Goal: Check status: Check status

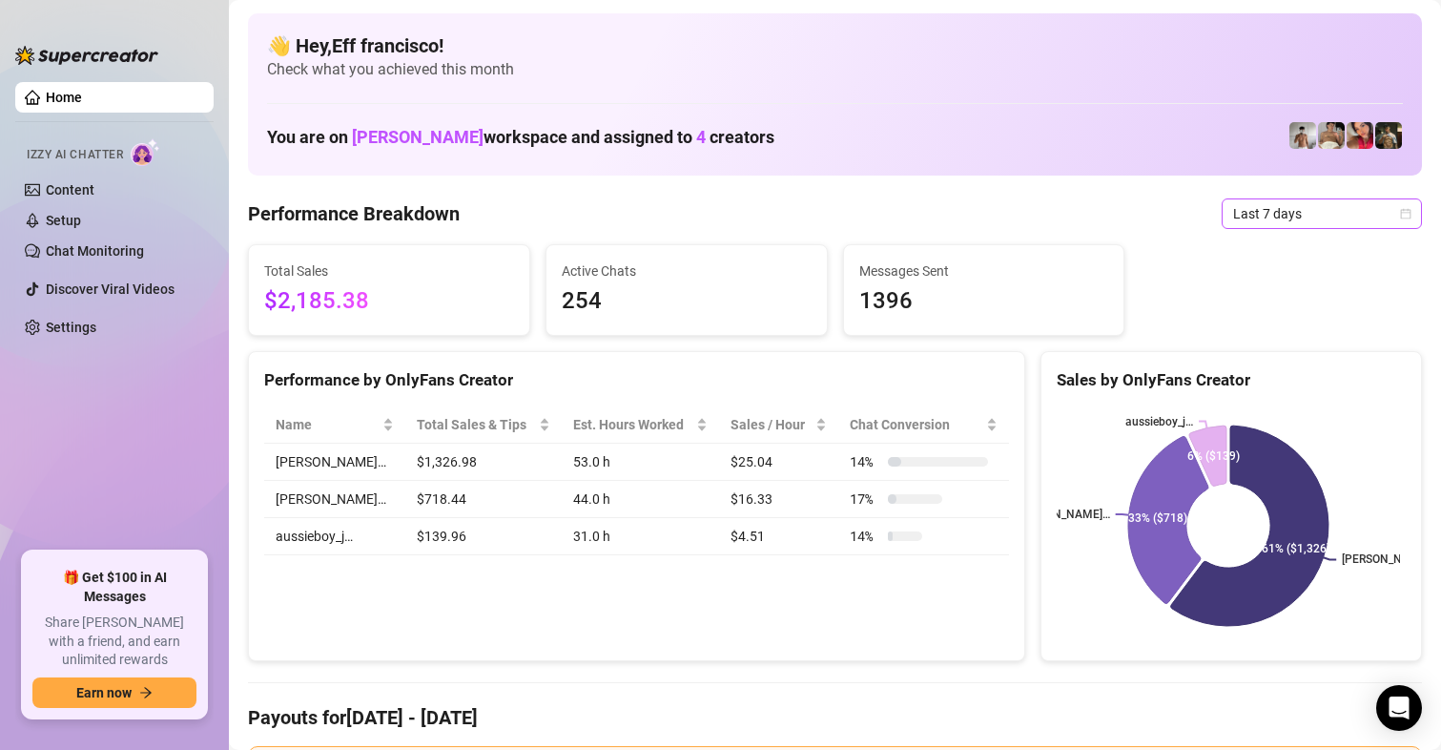
click at [1282, 217] on span "Last 7 days" at bounding box center [1321, 213] width 177 height 29
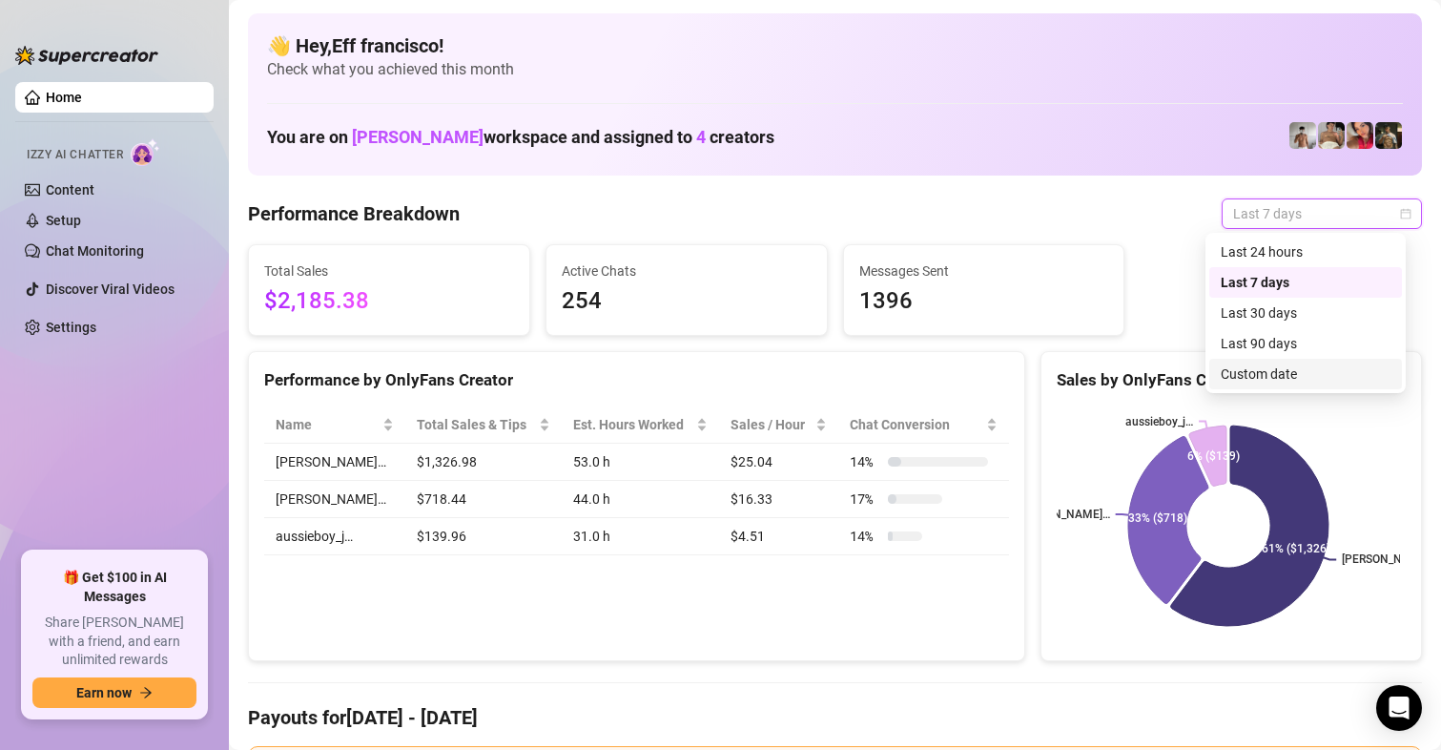
click at [1278, 366] on div "Custom date" at bounding box center [1306, 373] width 170 height 21
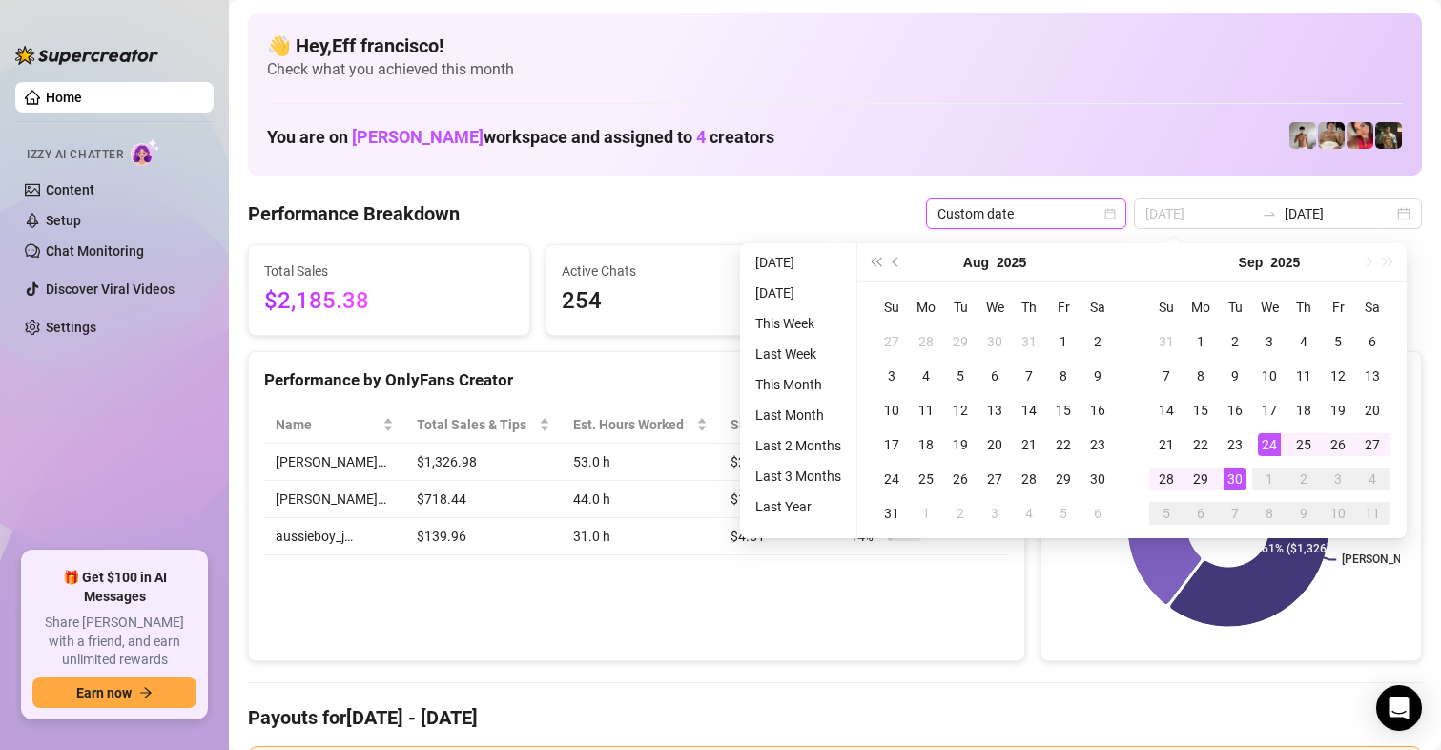
type input "[DATE]"
click at [1231, 478] on div "30" at bounding box center [1235, 478] width 23 height 23
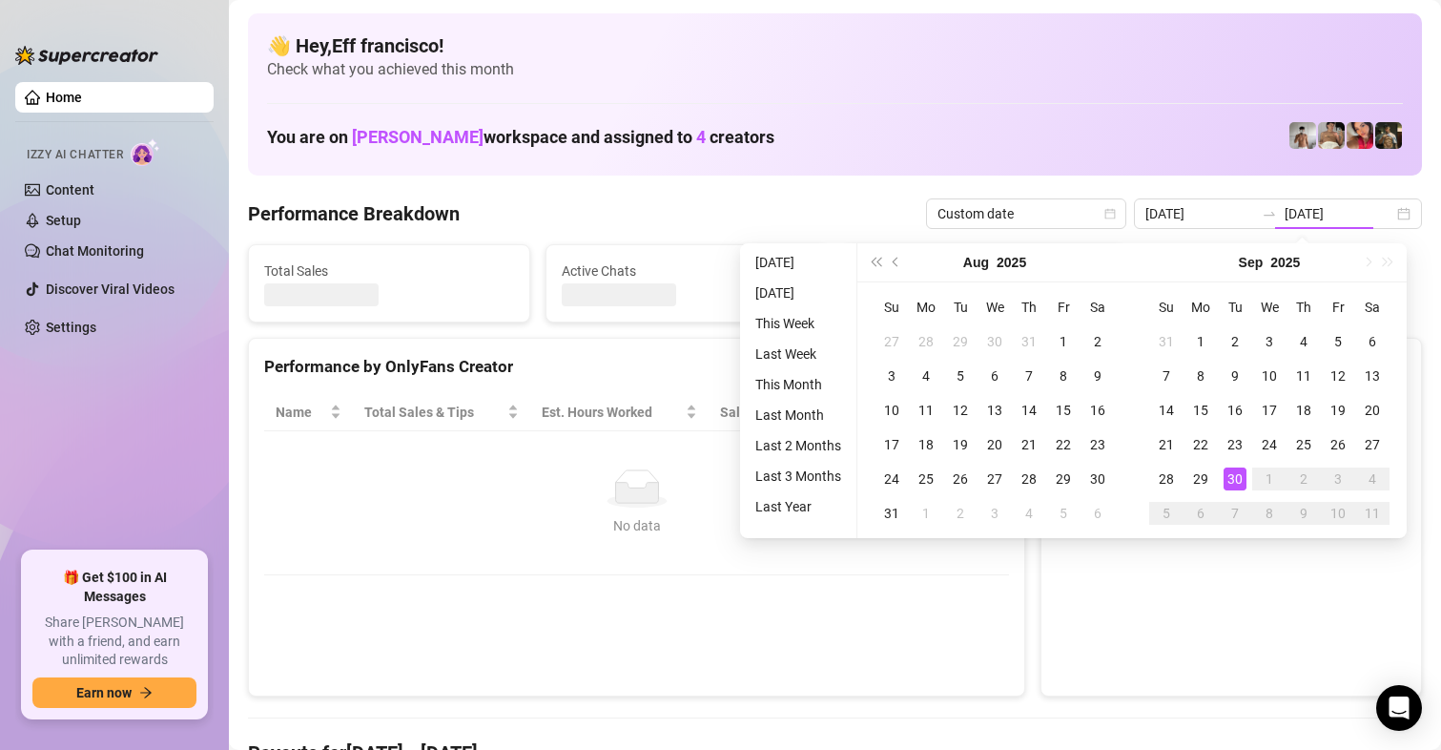
type input "[DATE]"
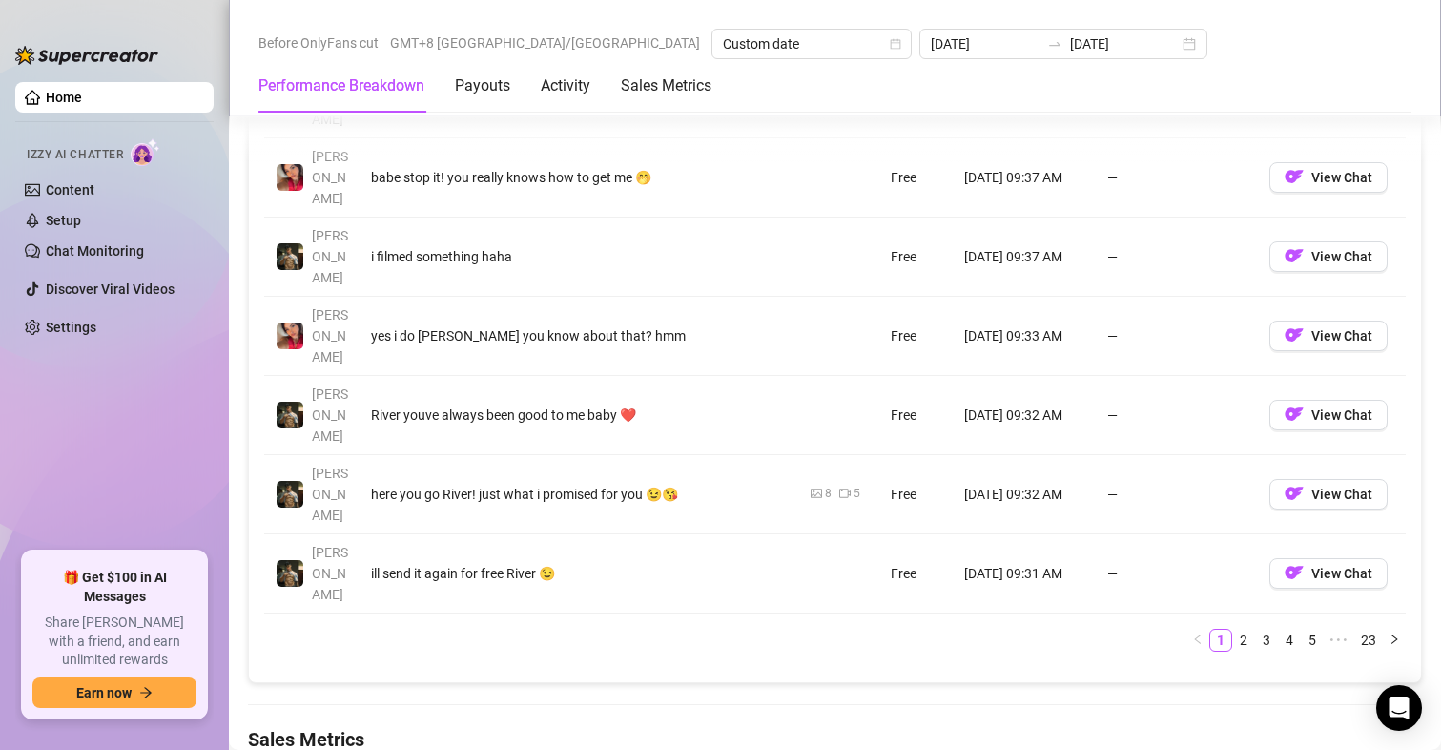
scroll to position [2575, 0]
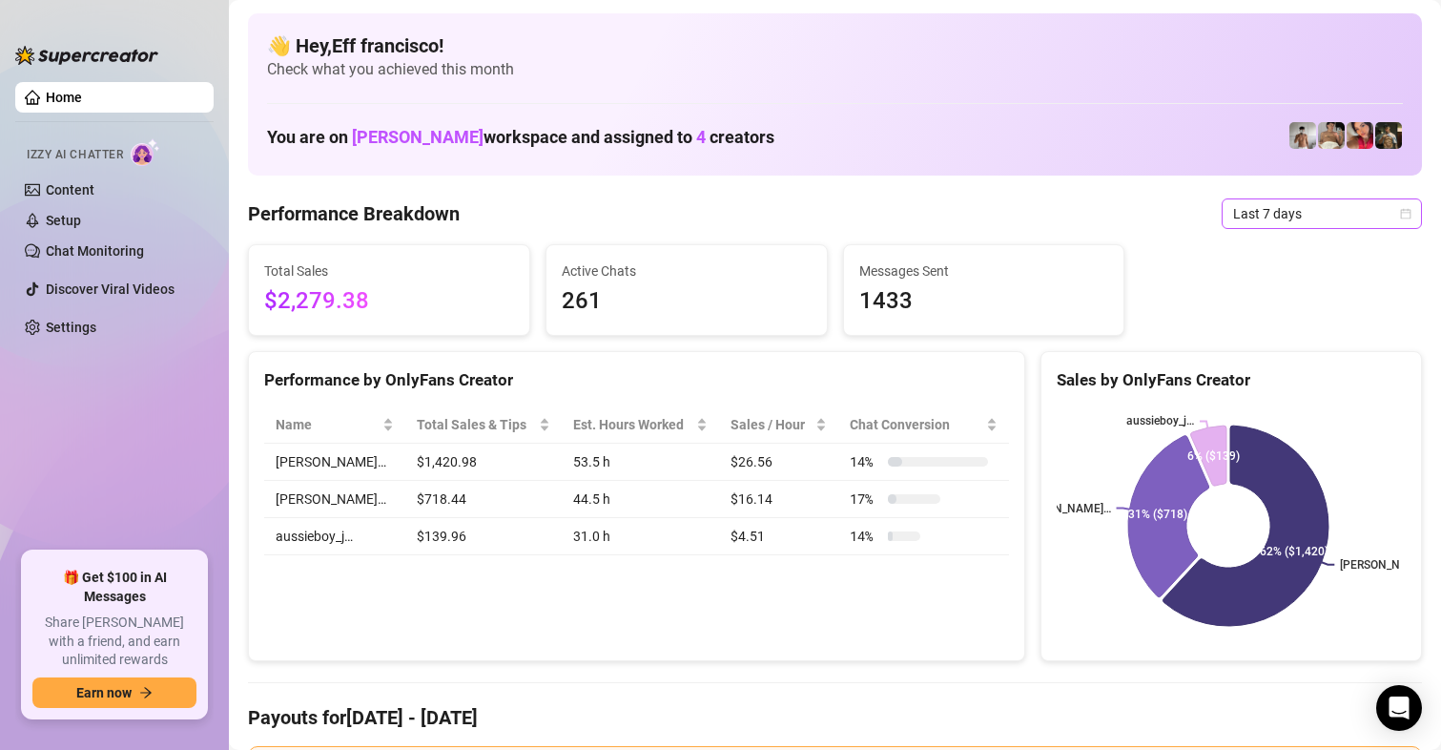
click at [1244, 224] on span "Last 7 days" at bounding box center [1321, 213] width 177 height 29
click at [1281, 210] on span "Last 7 days" at bounding box center [1321, 213] width 177 height 29
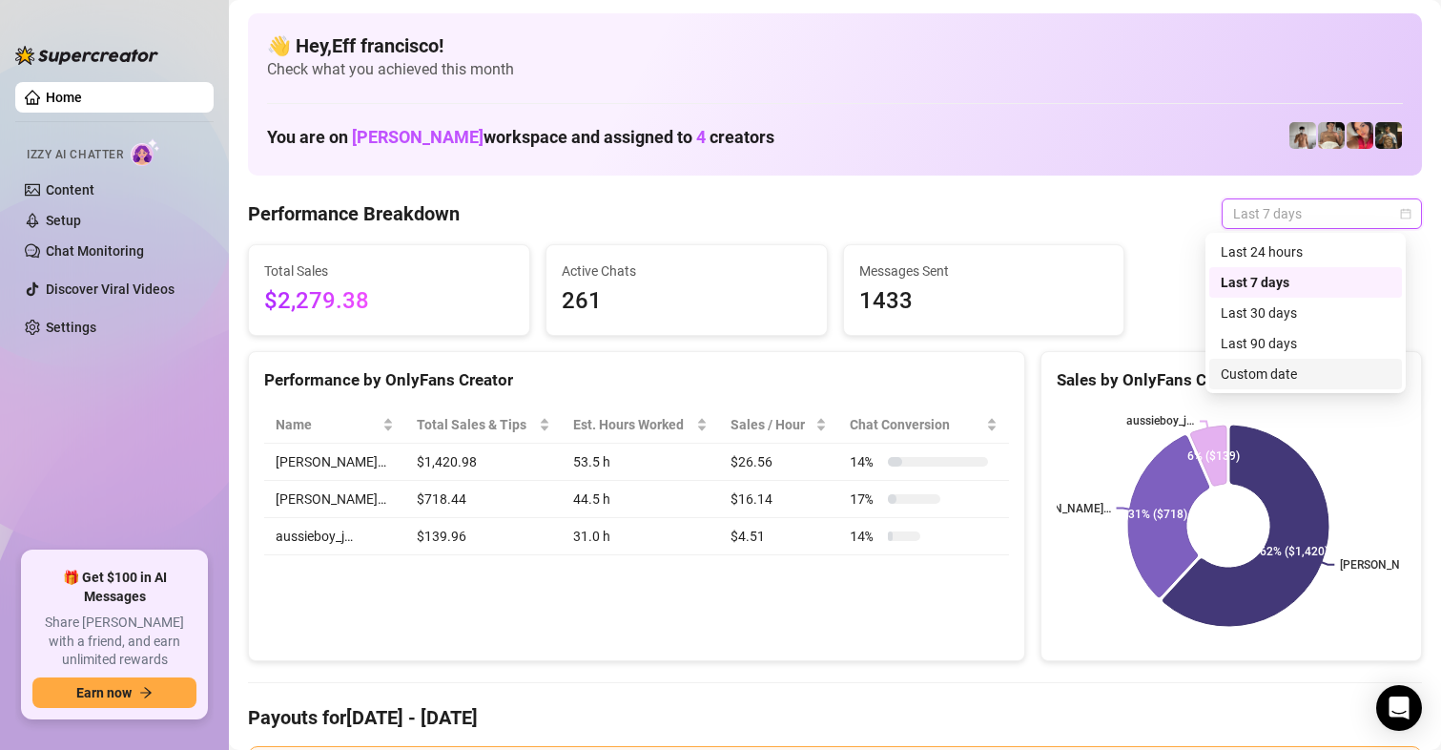
click at [1269, 369] on div "Custom date" at bounding box center [1306, 373] width 170 height 21
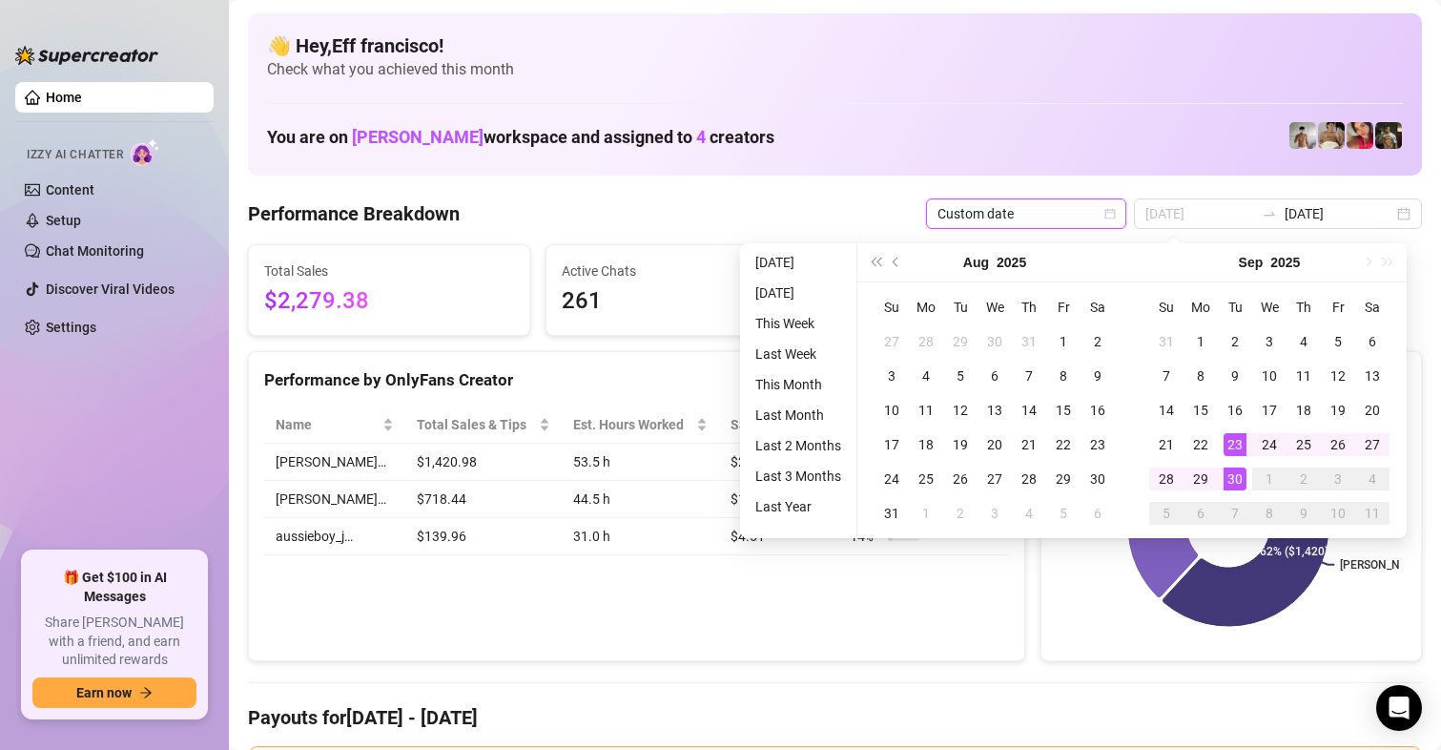
type input "[DATE]"
click at [1237, 473] on div "30" at bounding box center [1235, 478] width 23 height 23
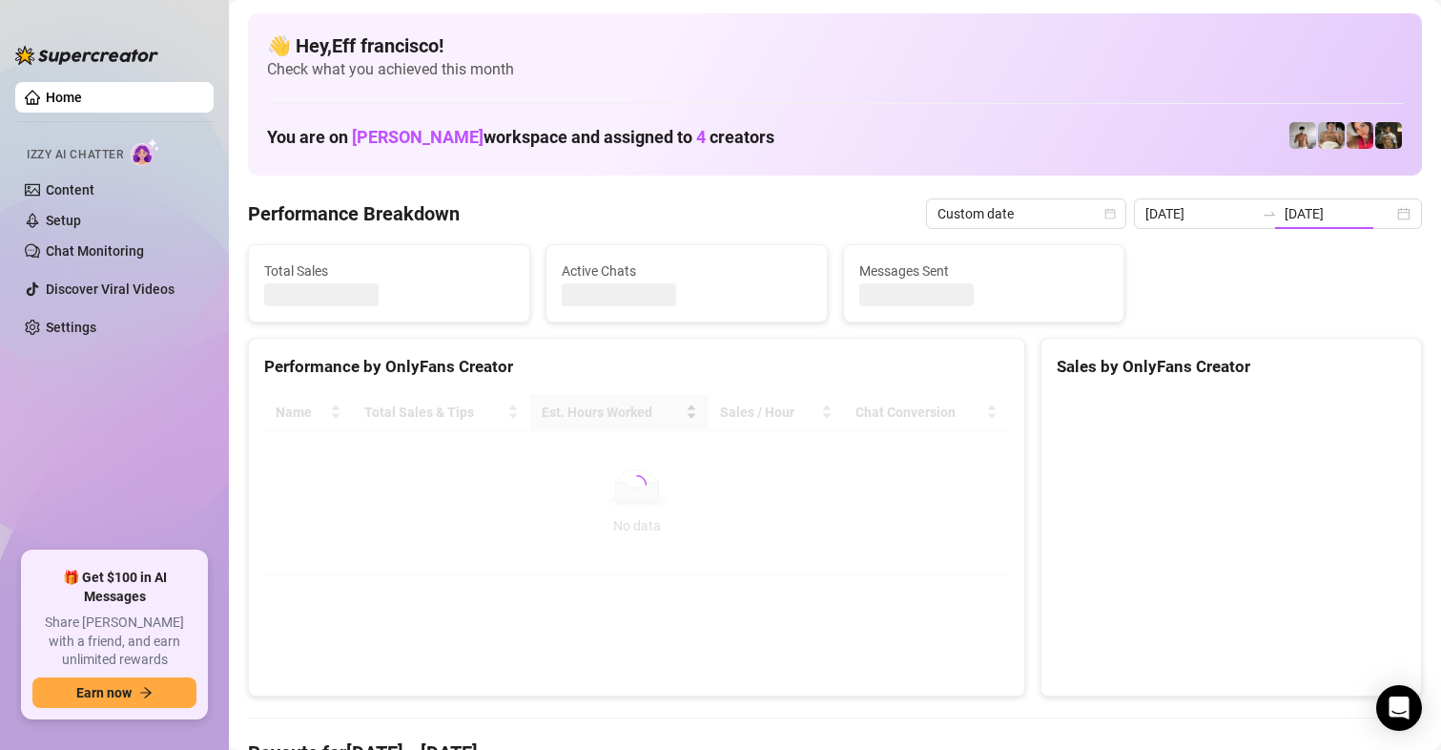
type input "[DATE]"
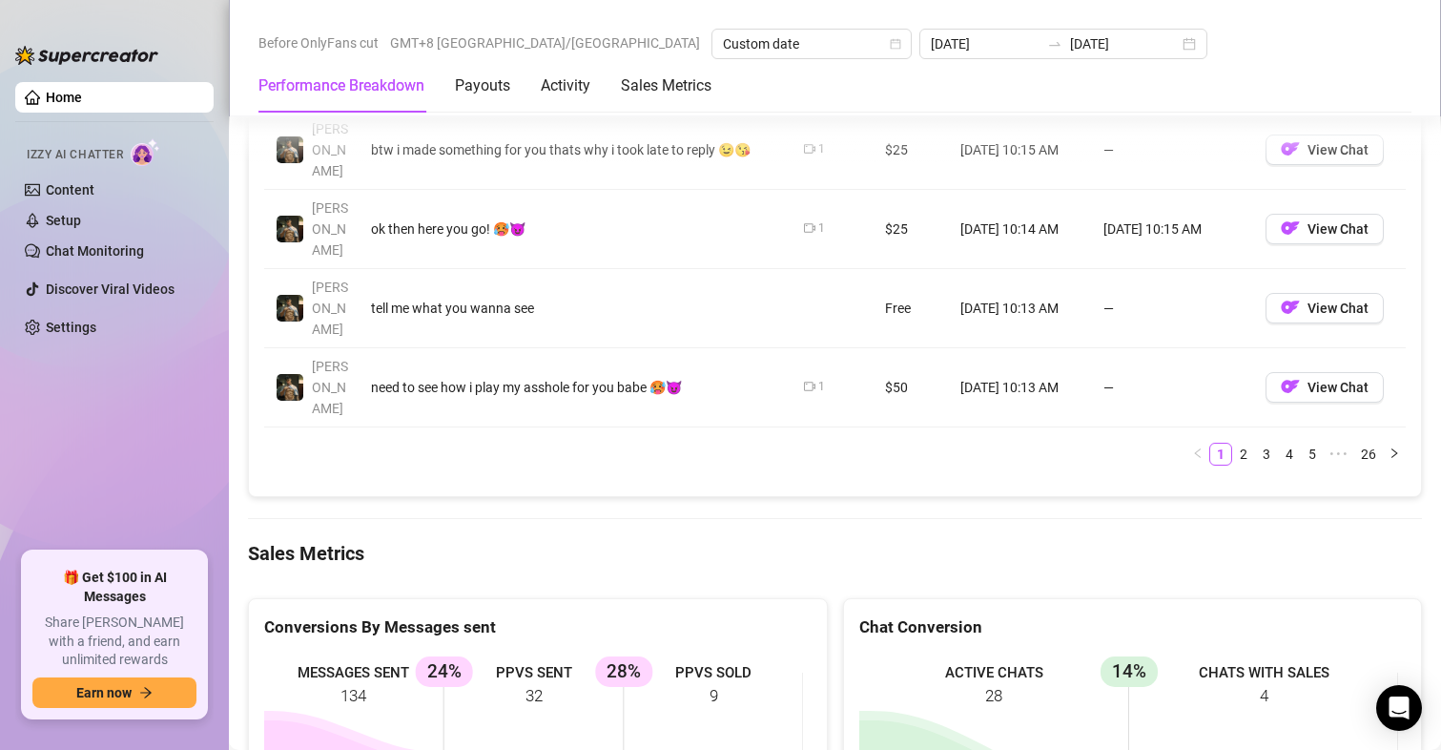
scroll to position [2571, 0]
